Goal: Task Accomplishment & Management: Use online tool/utility

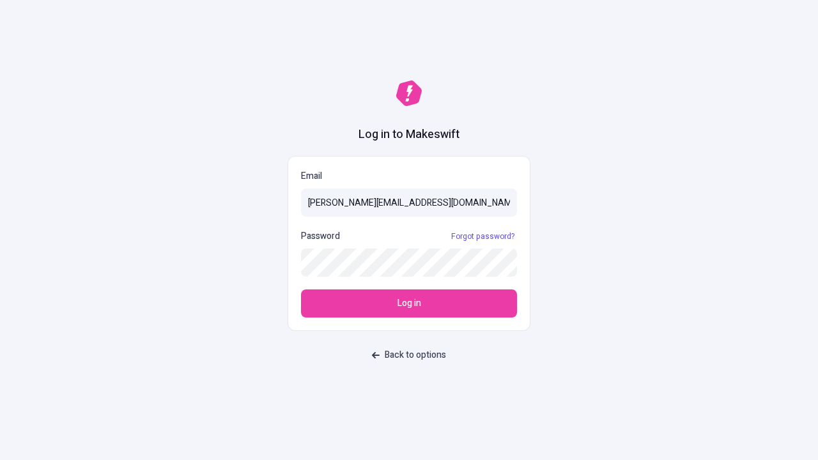
type input "[PERSON_NAME][EMAIL_ADDRESS][DOMAIN_NAME]"
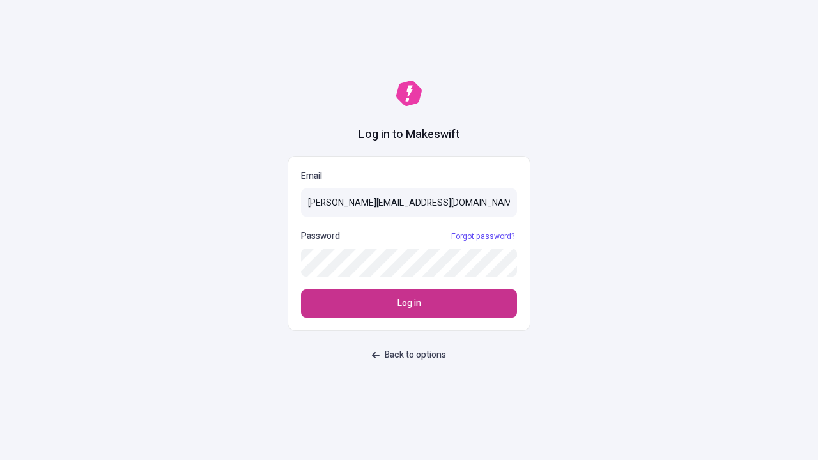
click at [409, 303] on span "Log in" at bounding box center [409, 303] width 24 height 14
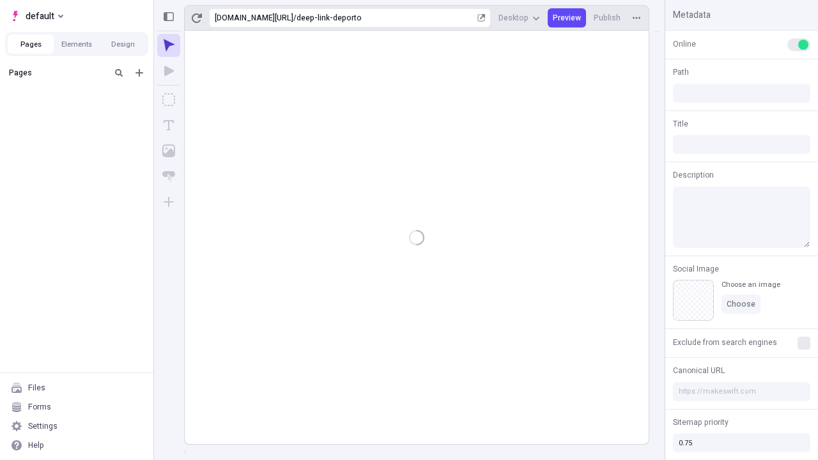
type input "/deep-link-deporto"
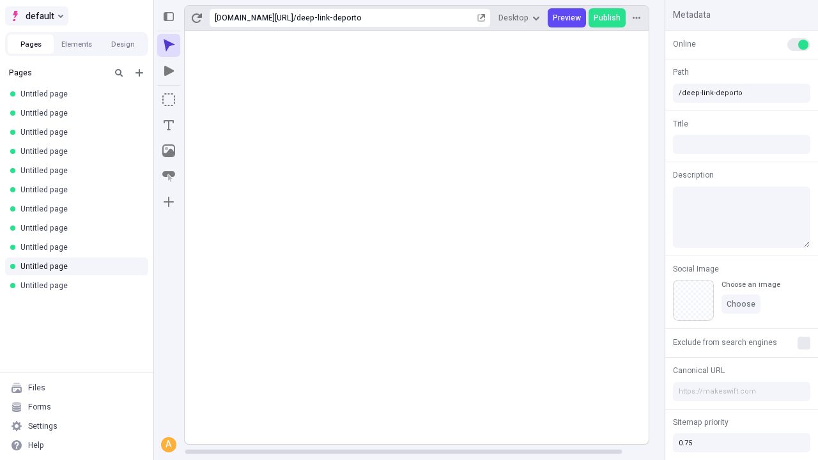
click at [36, 16] on span "default" at bounding box center [40, 15] width 29 height 15
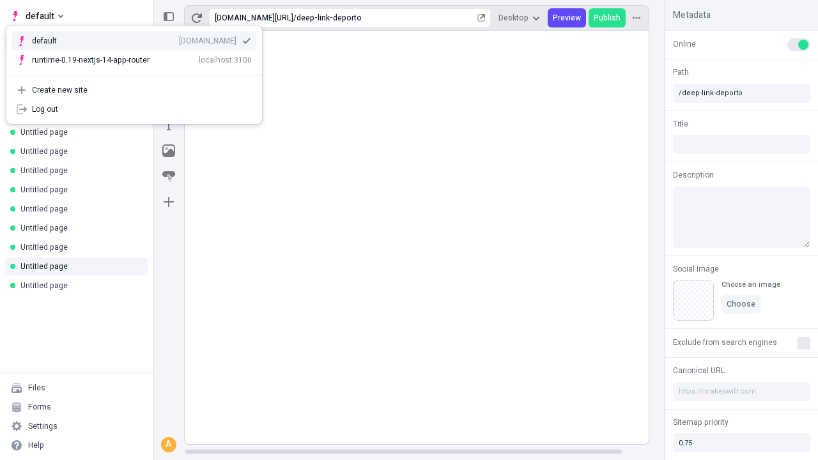
click at [179, 38] on div "qee9k4dy7d.staging.makeswift.site" at bounding box center [207, 41] width 57 height 10
click at [139, 73] on icon "Add new" at bounding box center [139, 73] width 8 height 8
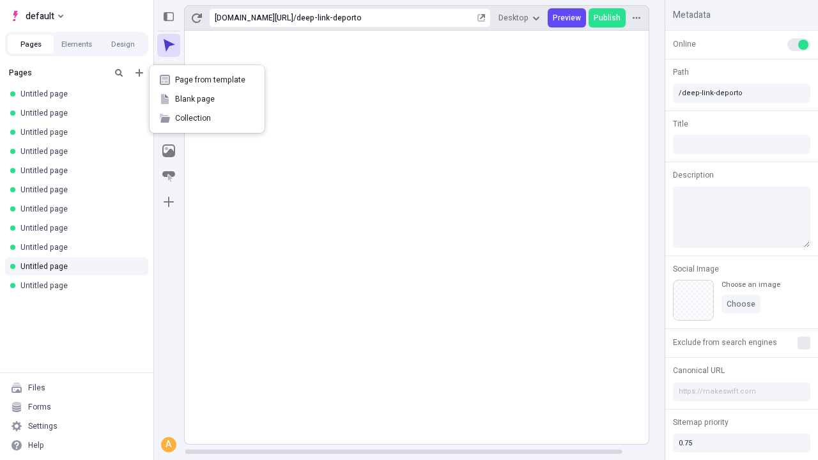
click at [207, 99] on span "Blank page" at bounding box center [214, 99] width 79 height 10
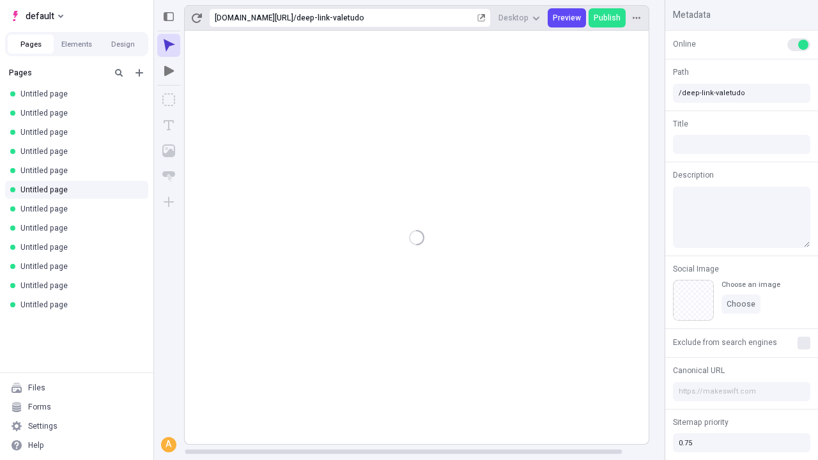
type input "/page"
